Goal: Communication & Community: Participate in discussion

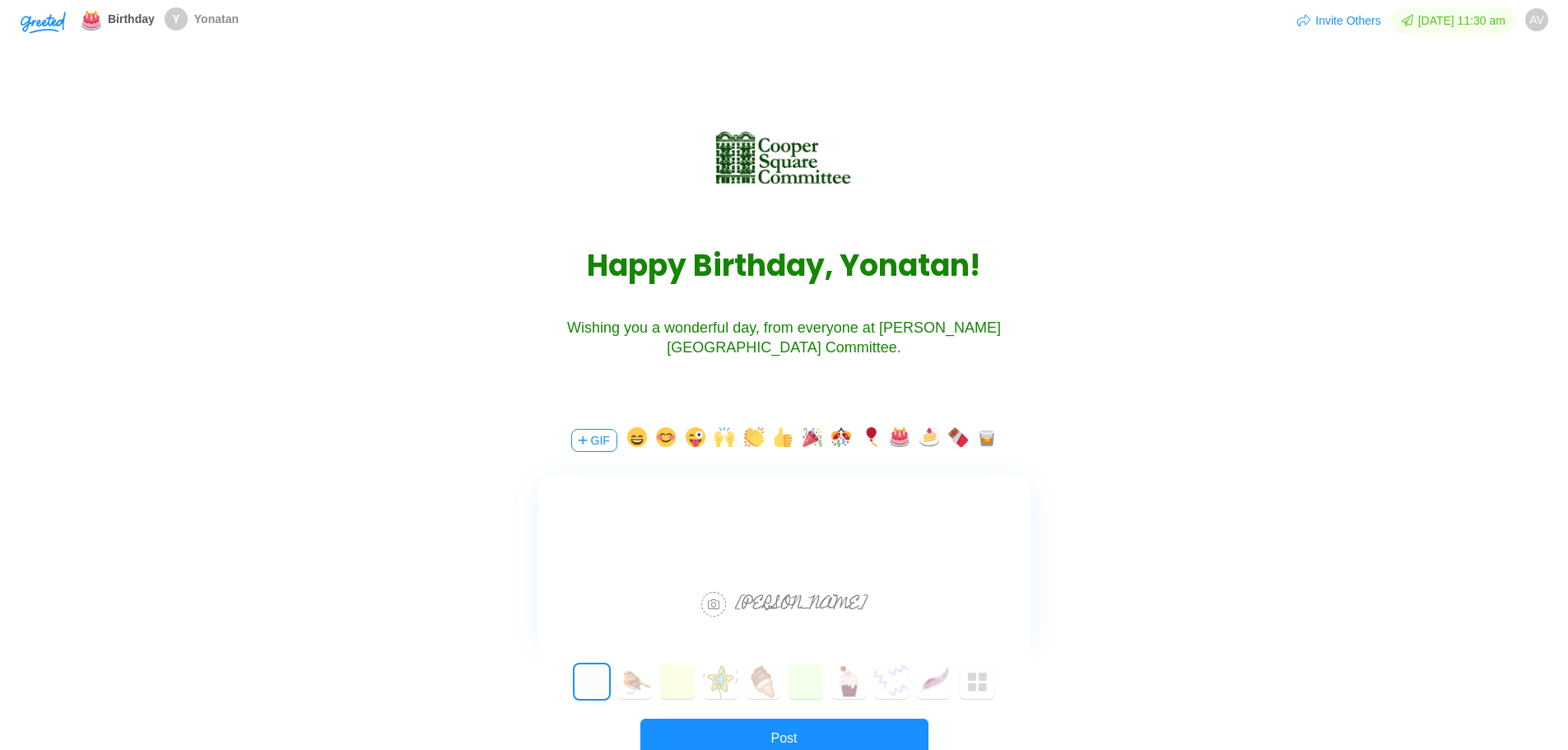
click at [807, 445] on button "button" at bounding box center [812, 440] width 20 height 26
click at [838, 436] on button "button" at bounding box center [841, 440] width 20 height 26
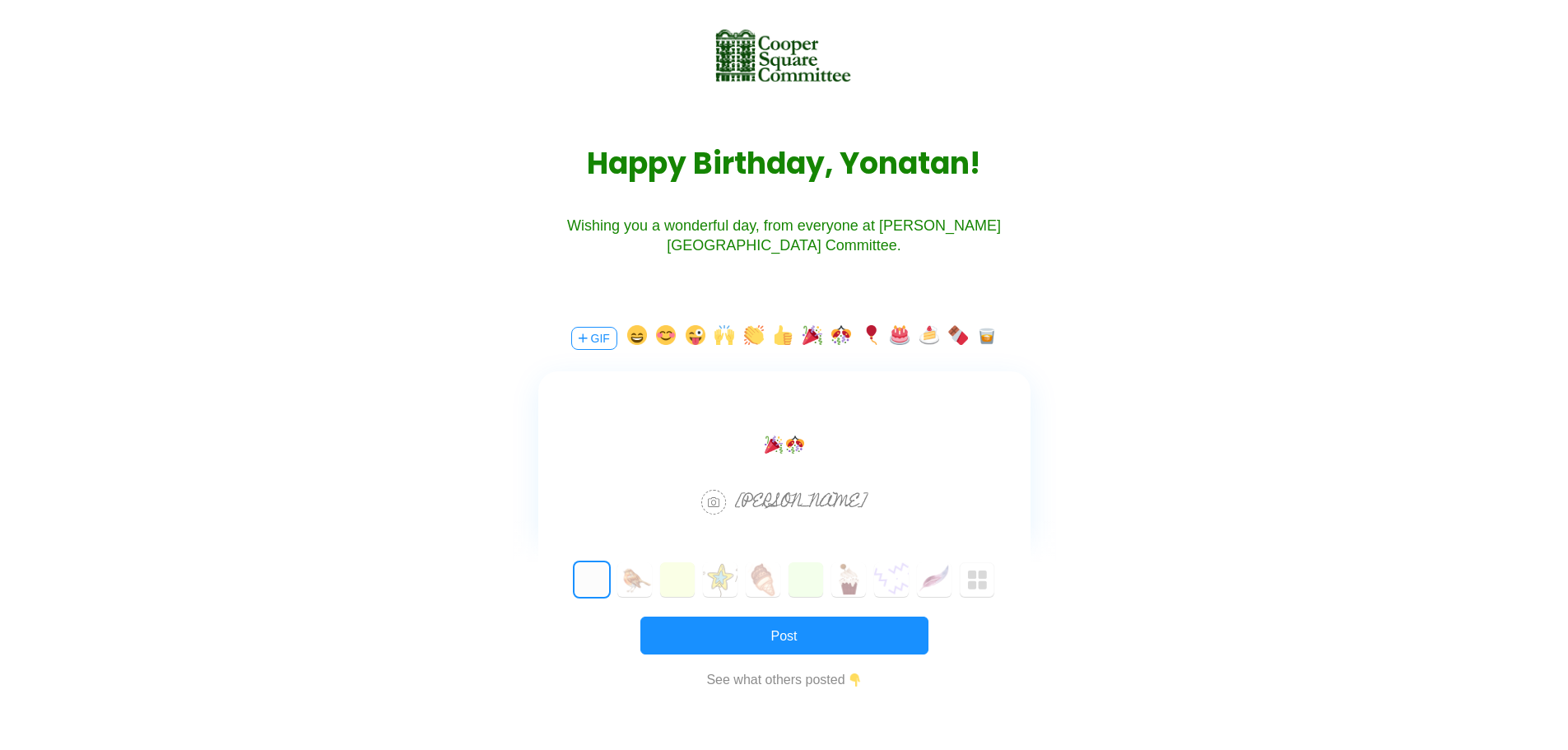
scroll to position [165, 0]
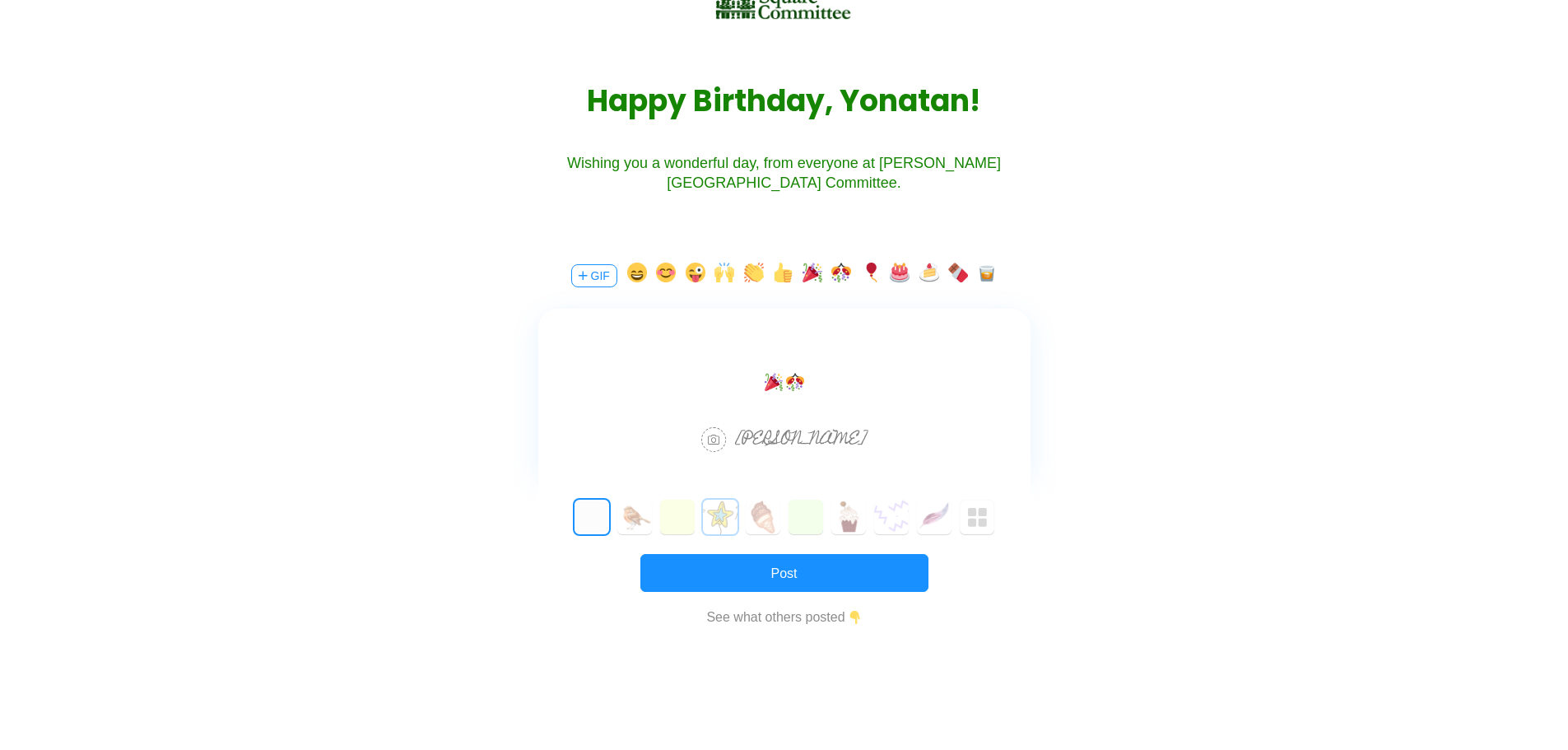
click at [709, 514] on button "3" at bounding box center [720, 517] width 34 height 34
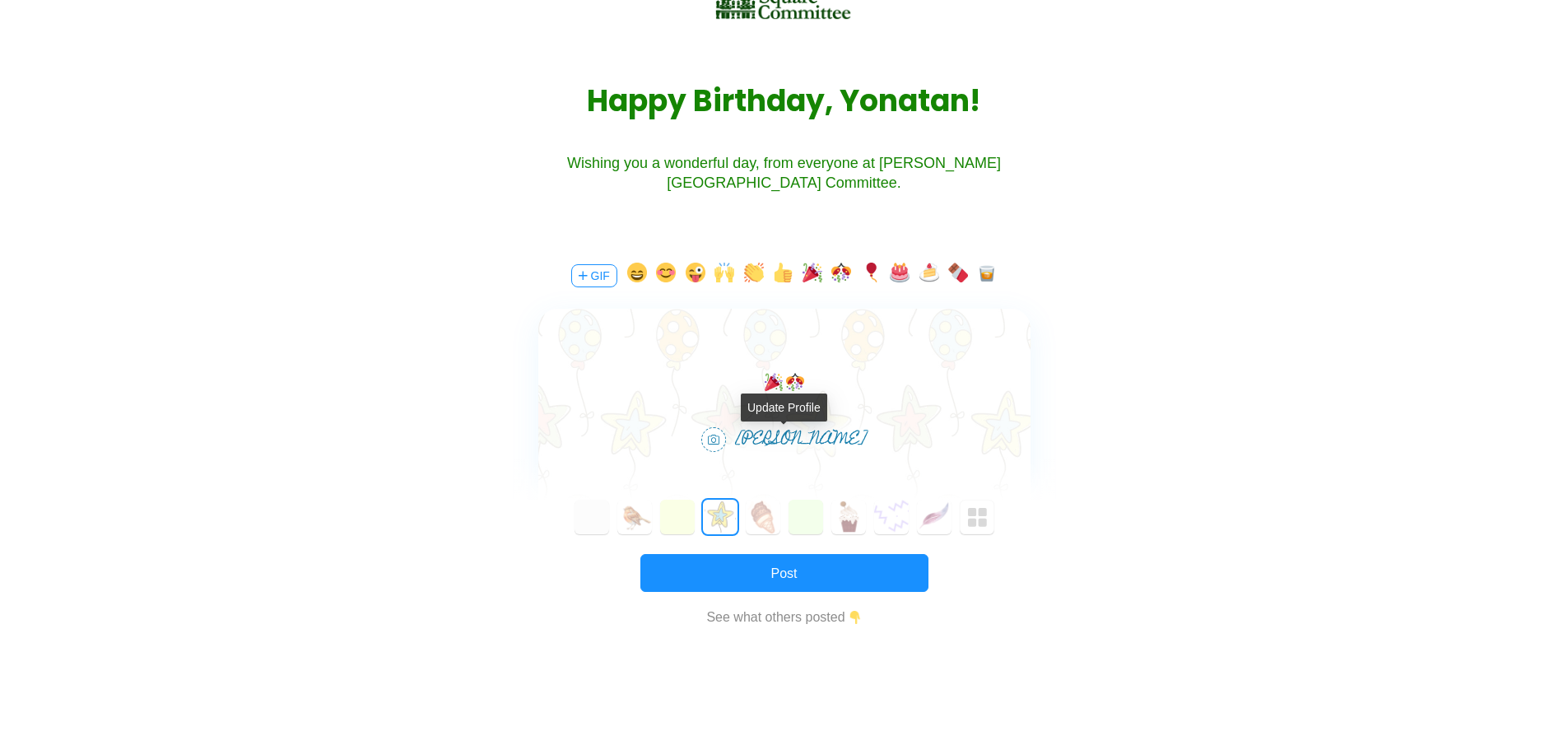
click at [834, 435] on span "[PERSON_NAME]" at bounding box center [801, 440] width 131 height 31
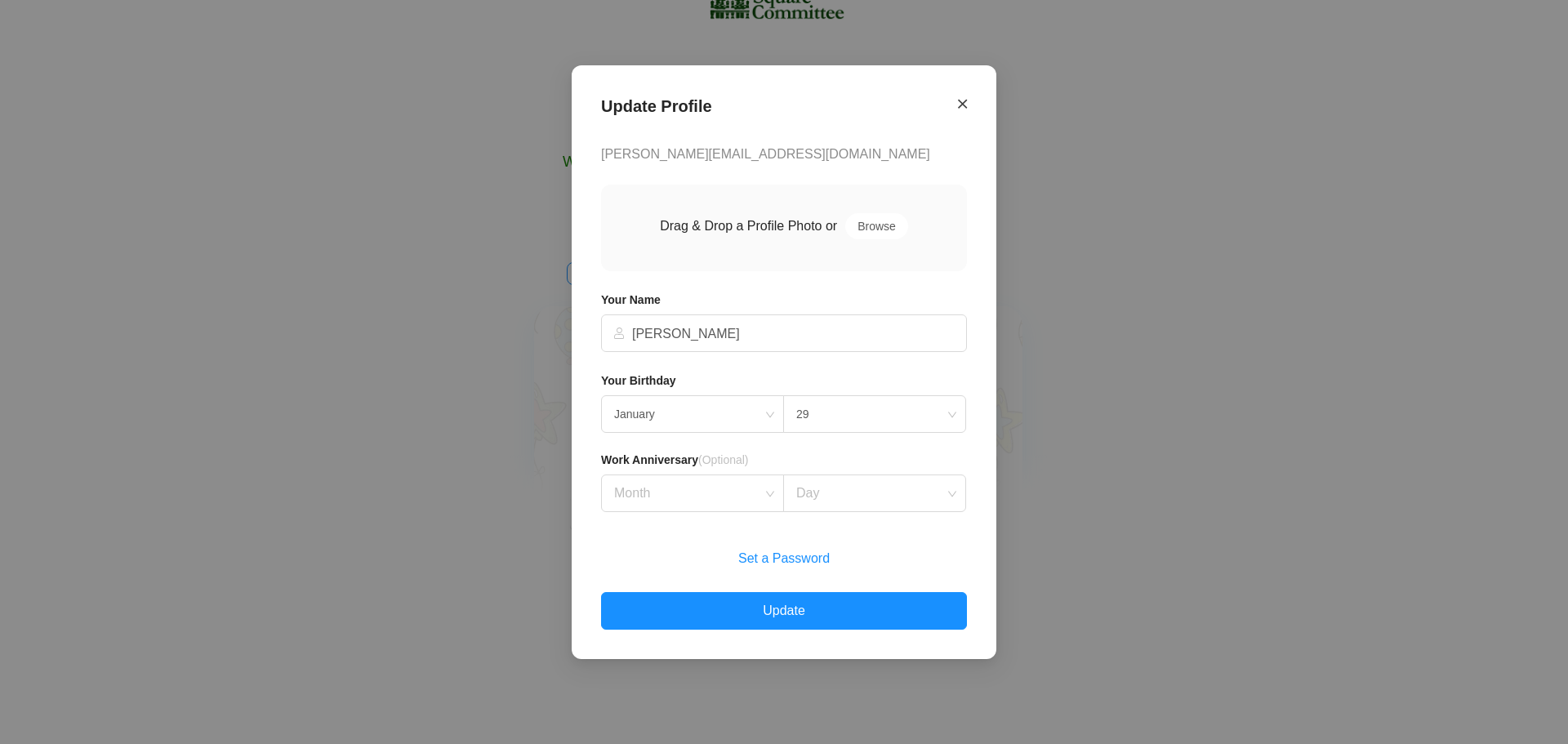
click at [964, 107] on icon "Close" at bounding box center [963, 103] width 9 height 14
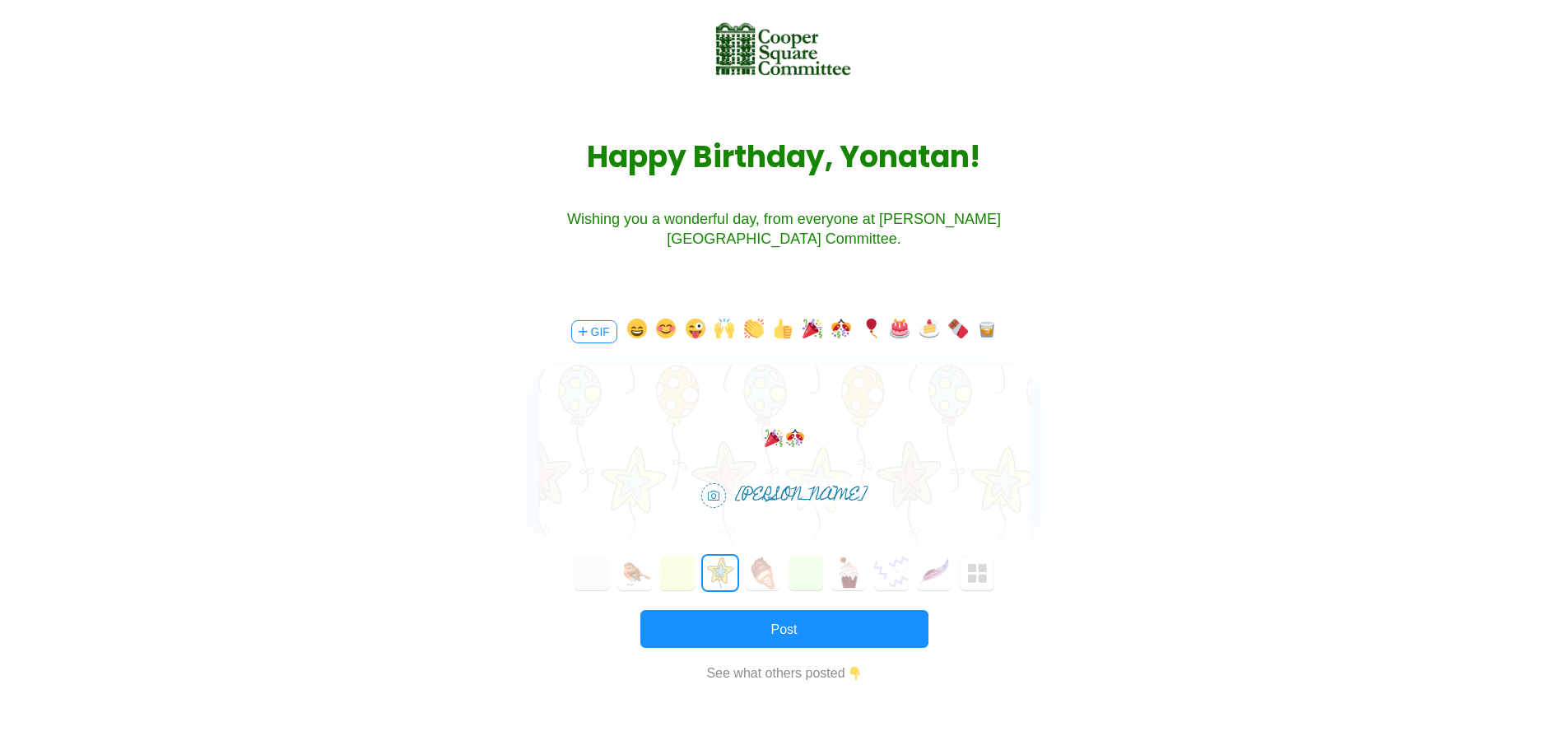
scroll to position [0, 0]
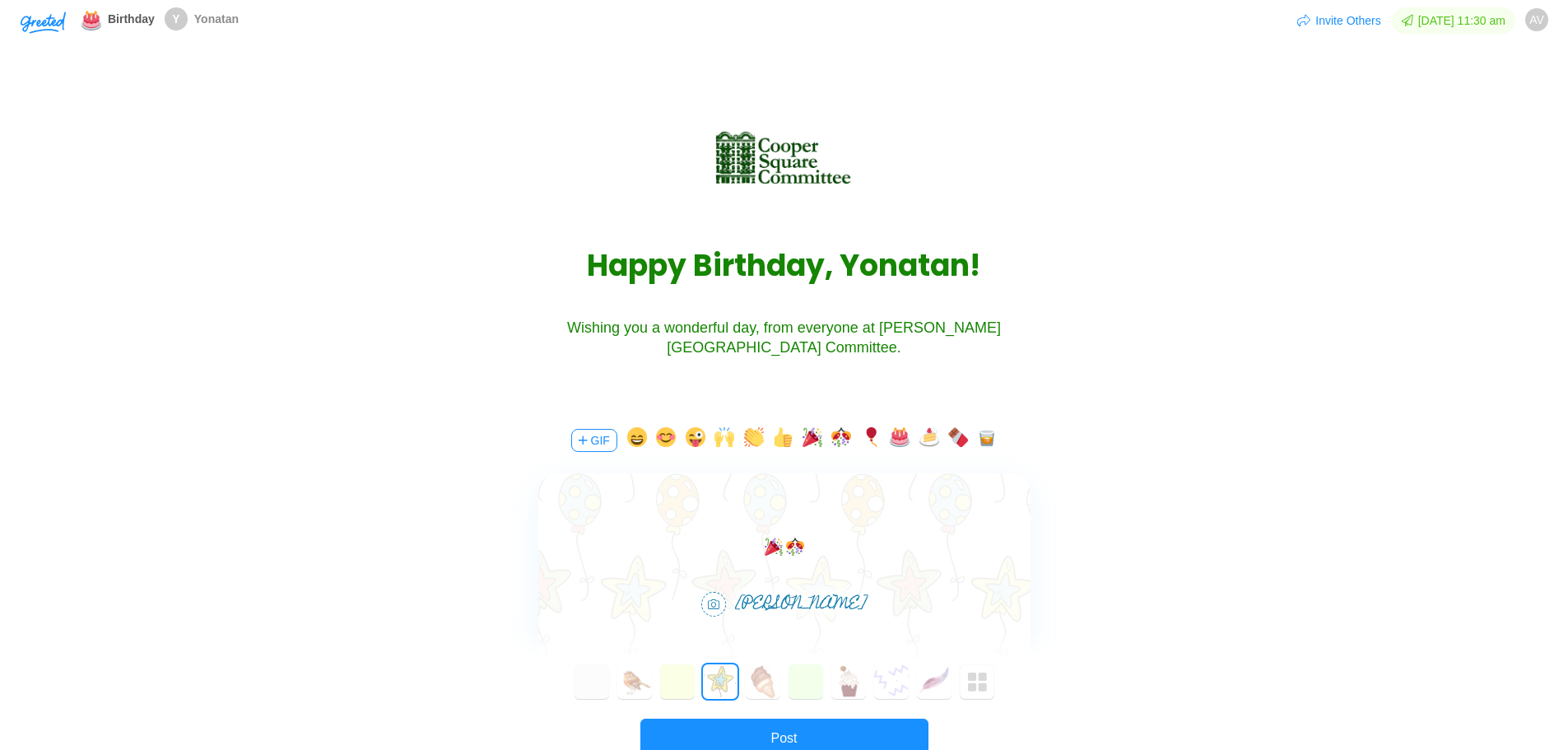
click at [805, 617] on div "🎉🎊 [PERSON_NAME]" at bounding box center [784, 576] width 492 height 208
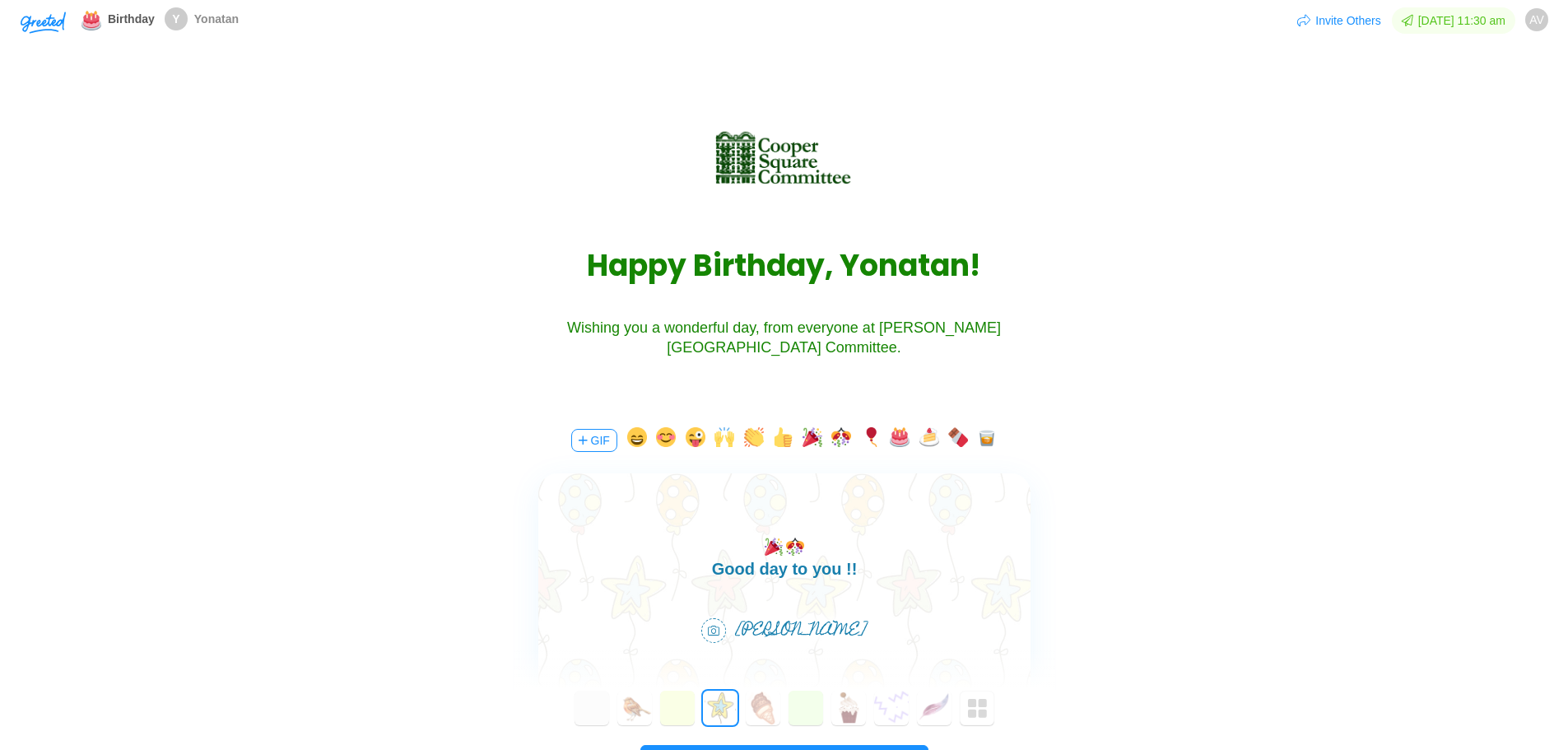
click at [706, 572] on div "Good day to you !!" at bounding box center [783, 568] width 492 height 26
drag, startPoint x: 869, startPoint y: 571, endPoint x: 696, endPoint y: 593, distance: 174.4
click at [696, 590] on html "besGood day to you !!" at bounding box center [783, 564] width 492 height 53
click at [728, 571] on div "besGood day to you !!" at bounding box center [783, 568] width 492 height 26
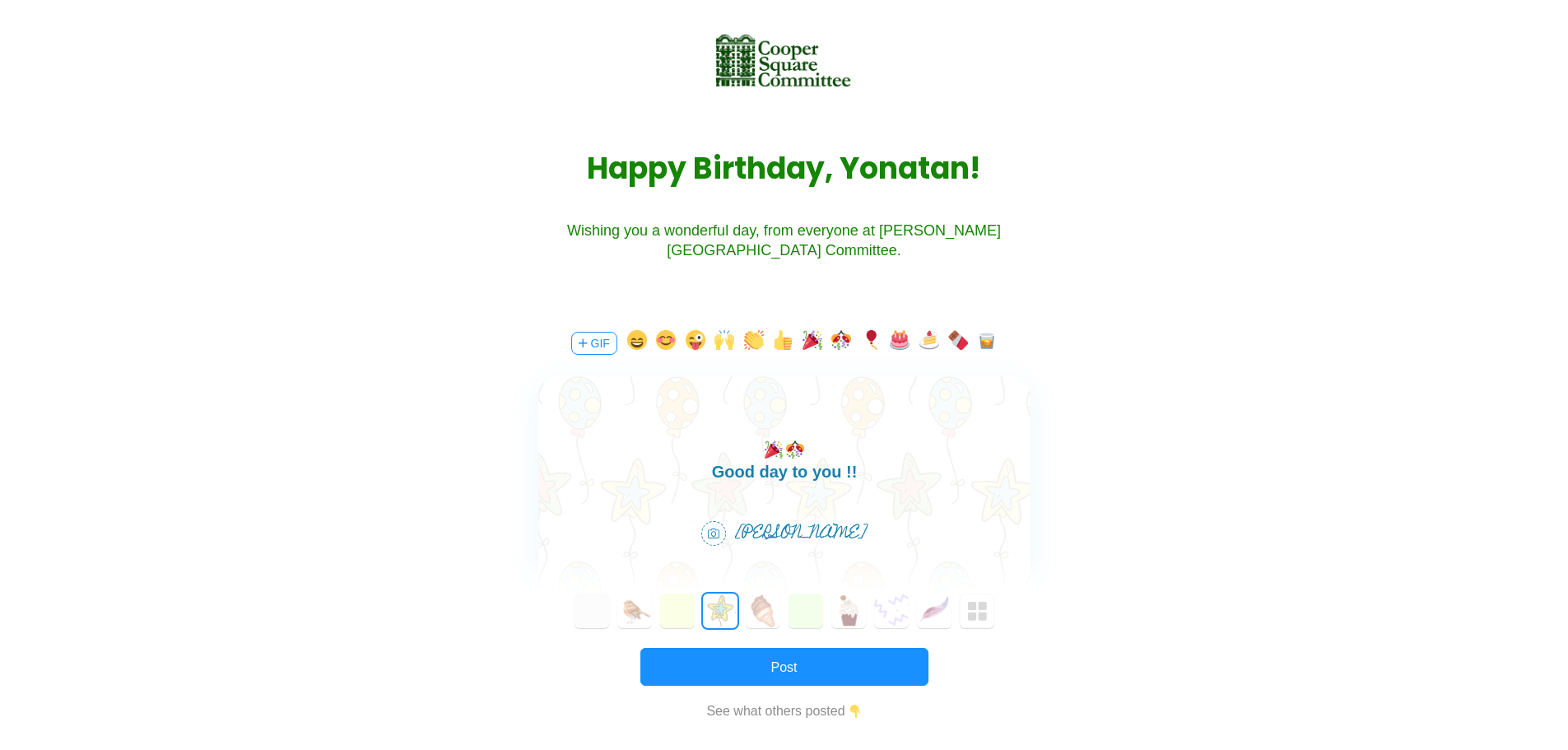
scroll to position [247, 0]
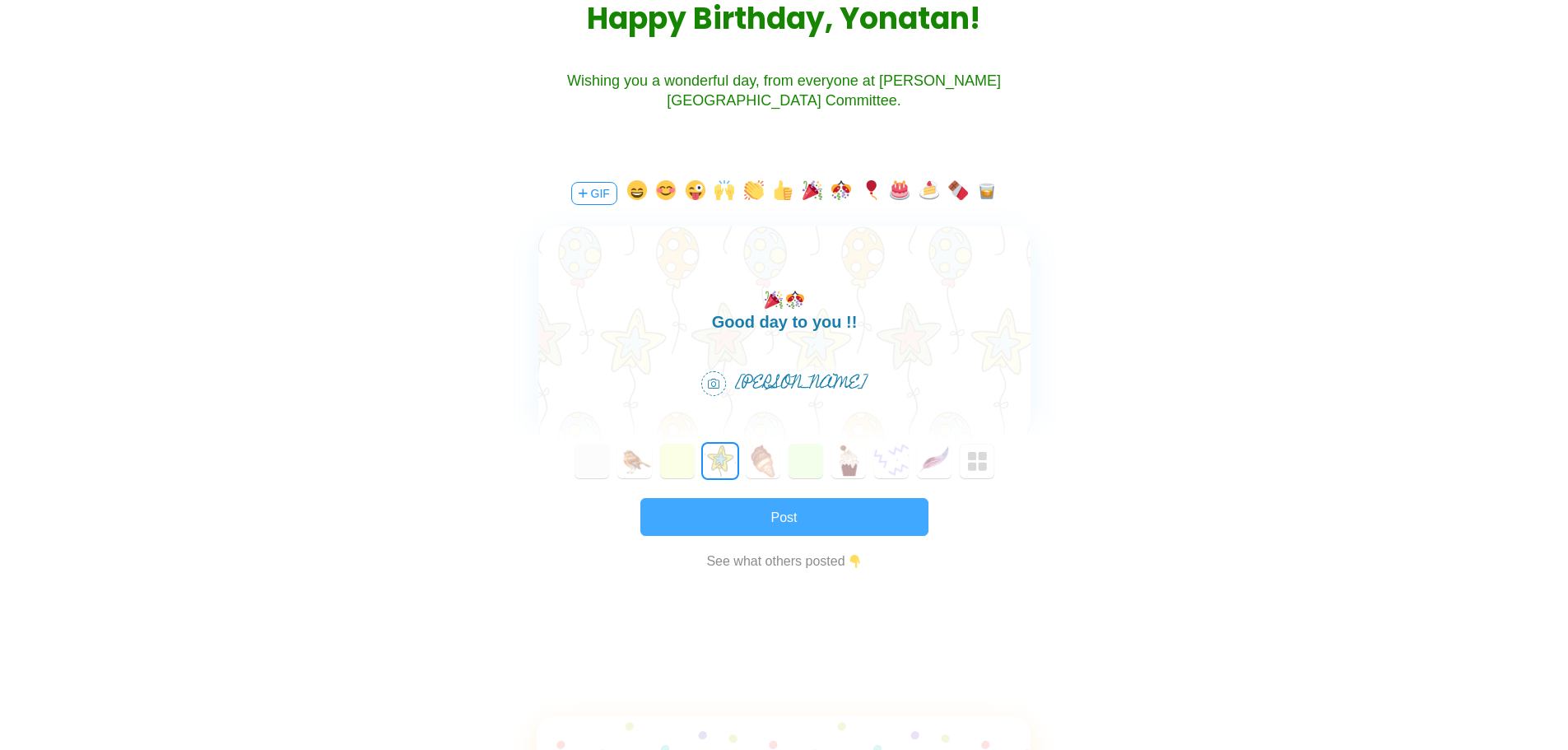
click at [753, 520] on button "Post" at bounding box center [784, 517] width 288 height 38
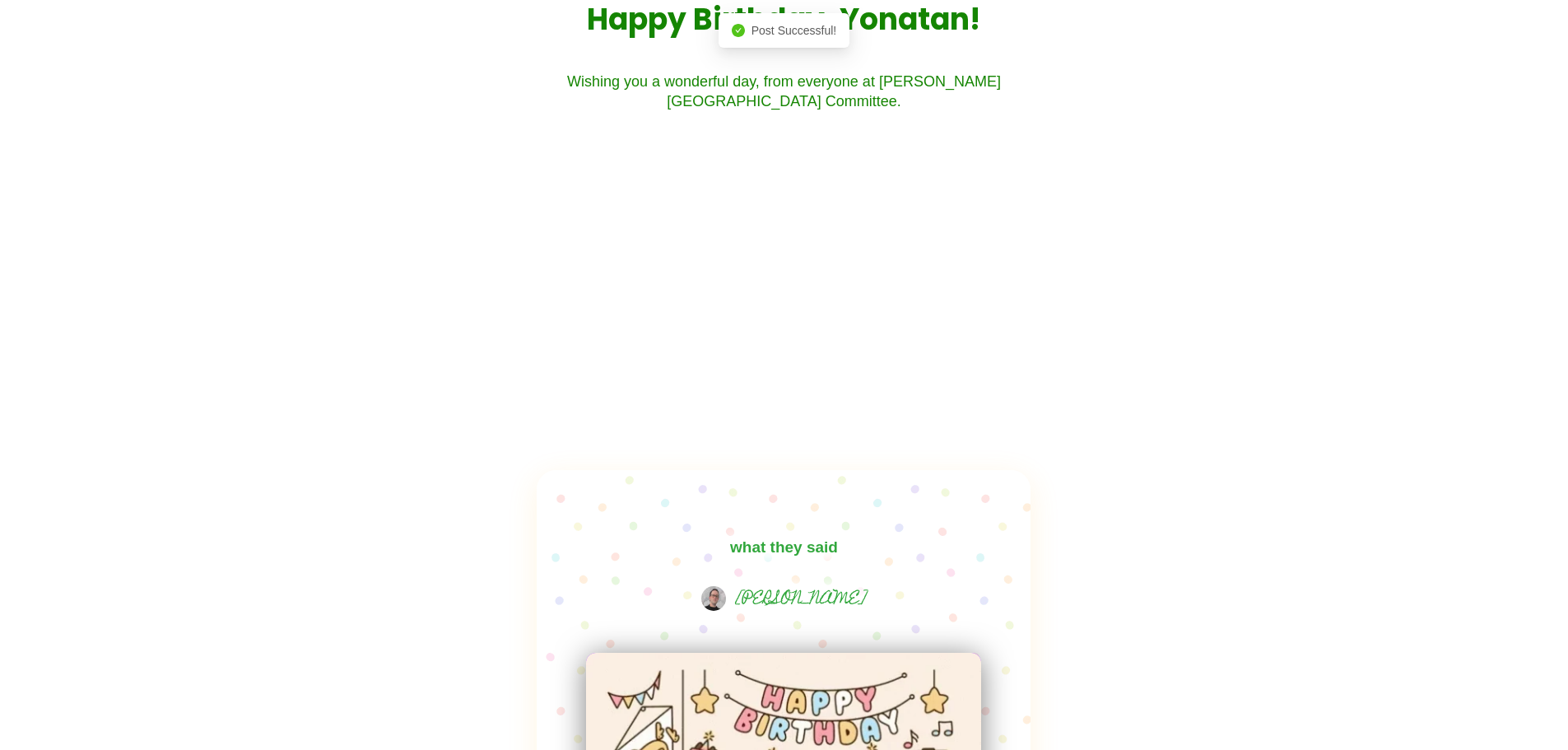
scroll to position [0, 0]
